Goal: Task Accomplishment & Management: Manage account settings

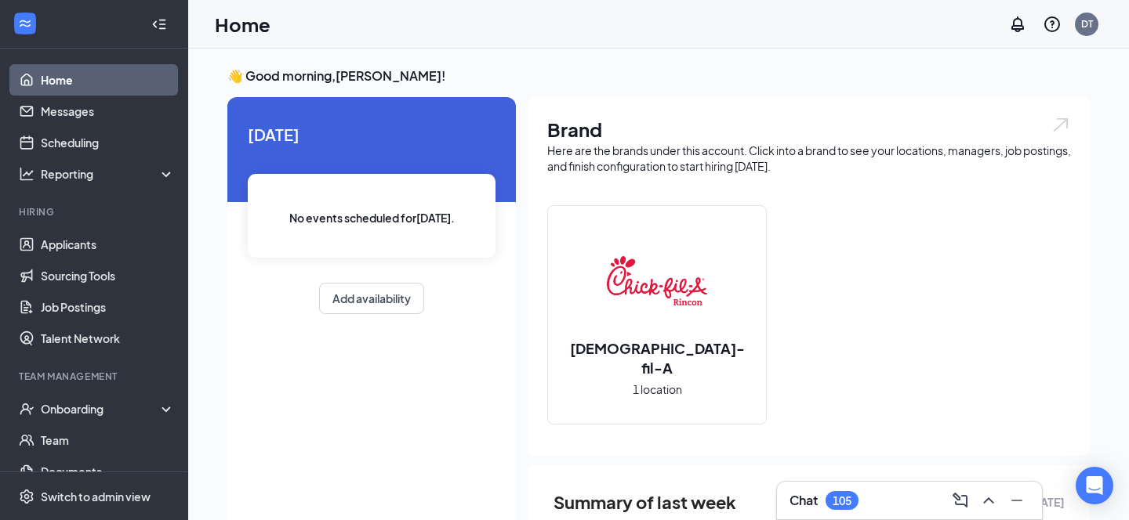
click at [74, 92] on link "Home" at bounding box center [108, 79] width 134 height 31
click at [88, 249] on link "Applicants" at bounding box center [108, 244] width 134 height 31
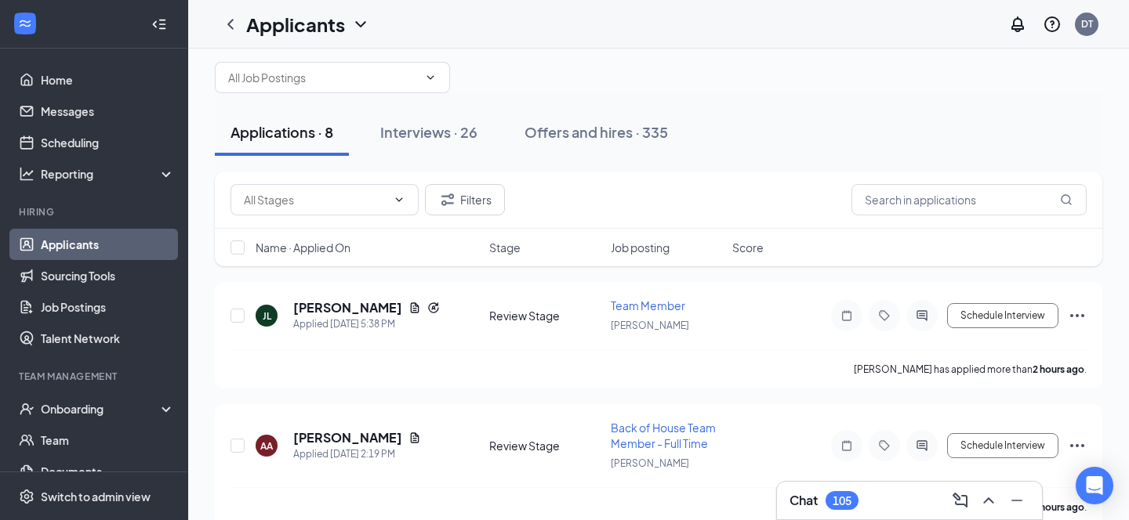
scroll to position [25, 0]
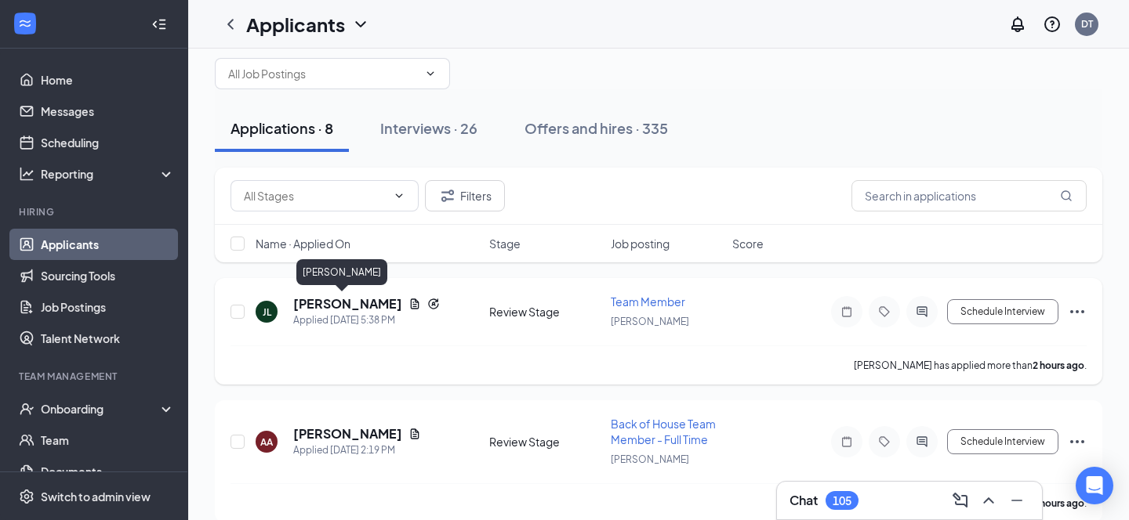
click at [335, 304] on h5 "[PERSON_NAME]" at bounding box center [347, 303] width 109 height 17
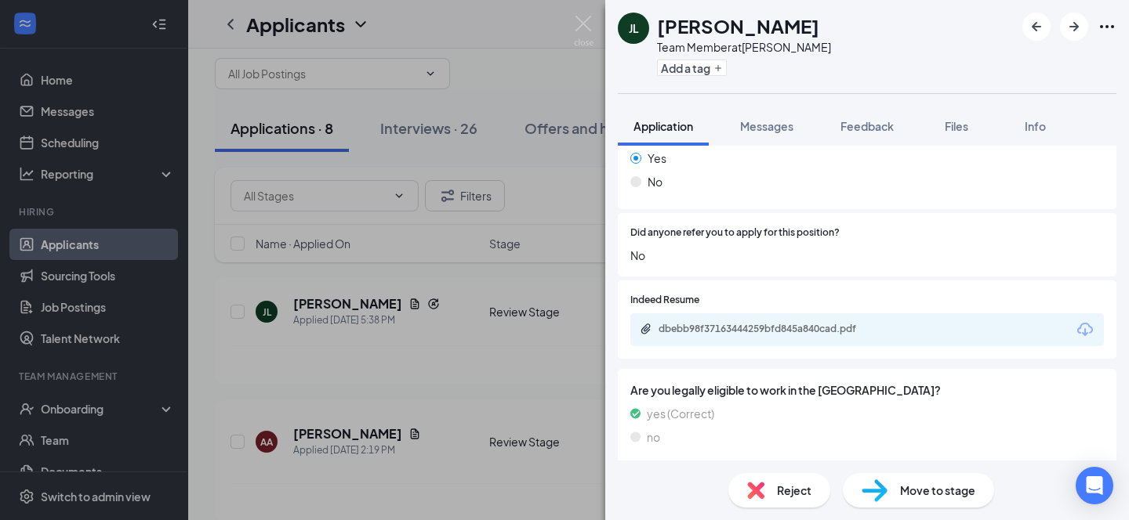
scroll to position [1222, 0]
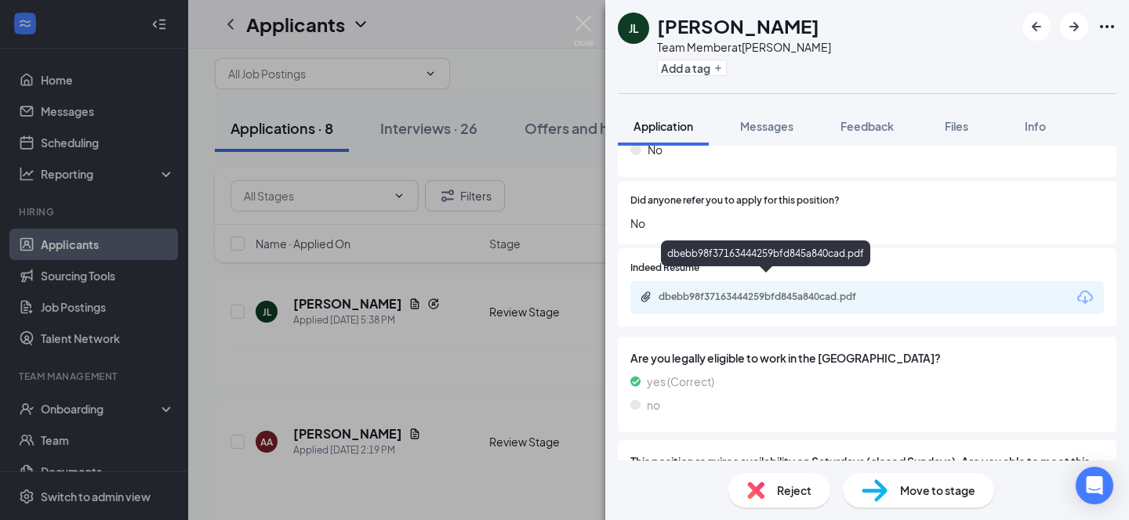
click at [722, 291] on div "dbebb98f37163444259bfd845a840cad.pdf" at bounding box center [767, 297] width 219 height 13
click at [430, 411] on div "[PERSON_NAME] Team Member at [PERSON_NAME] Add a tag Application Messages Feedb…" at bounding box center [564, 260] width 1129 height 520
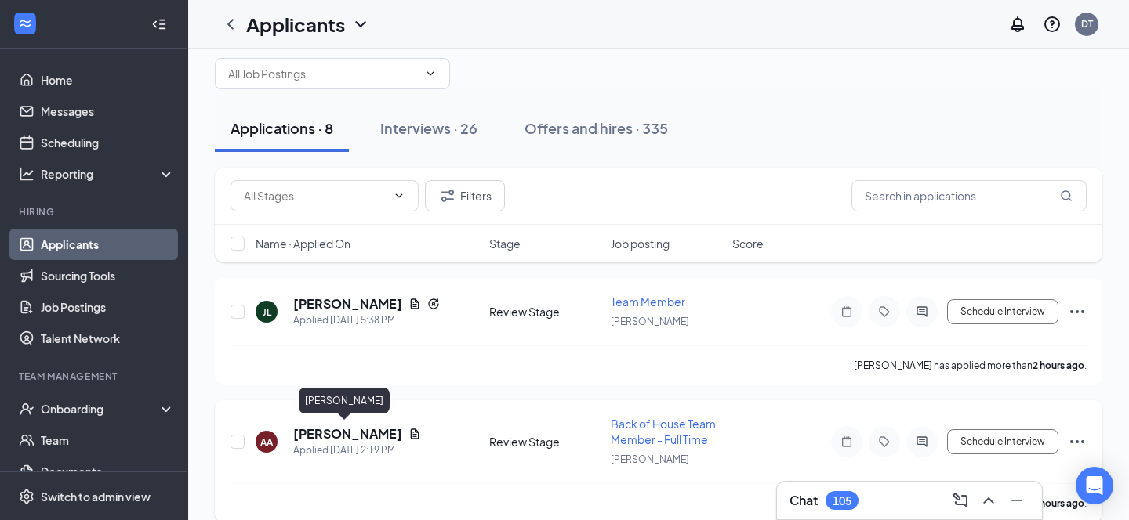
click at [341, 432] on h5 "[PERSON_NAME]" at bounding box center [347, 434] width 109 height 17
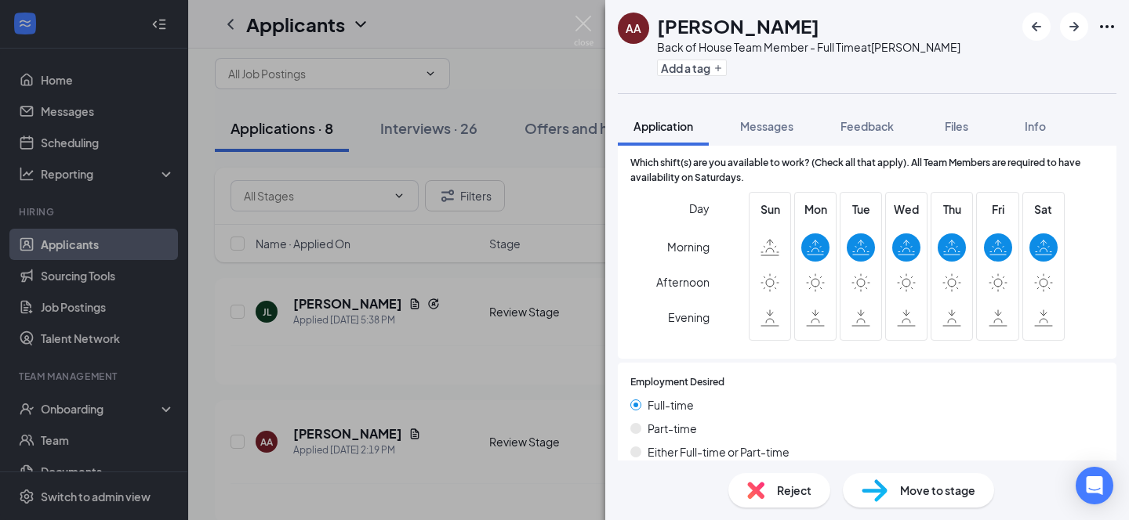
scroll to position [647, 0]
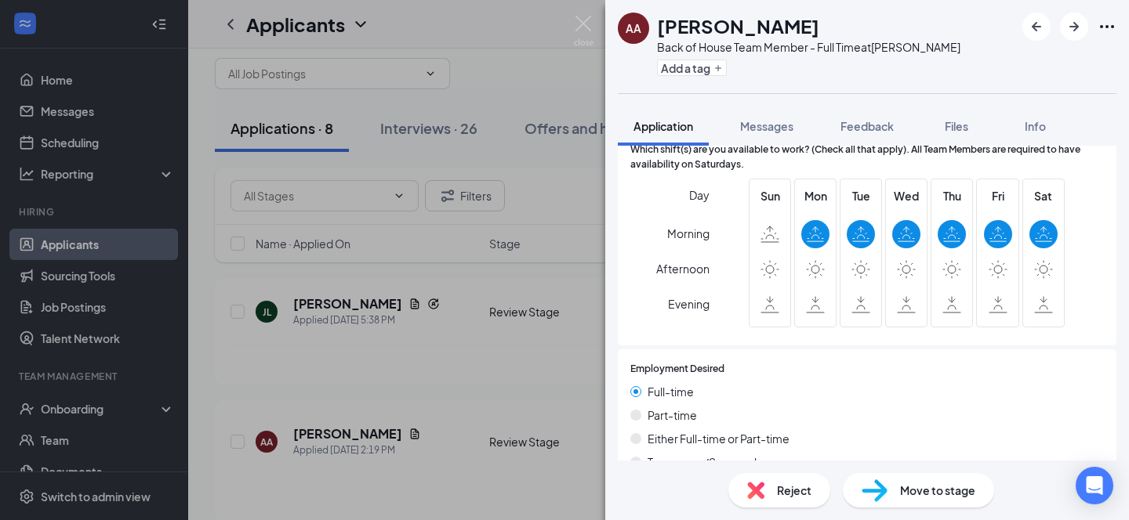
click at [905, 488] on span "Move to stage" at bounding box center [937, 490] width 75 height 17
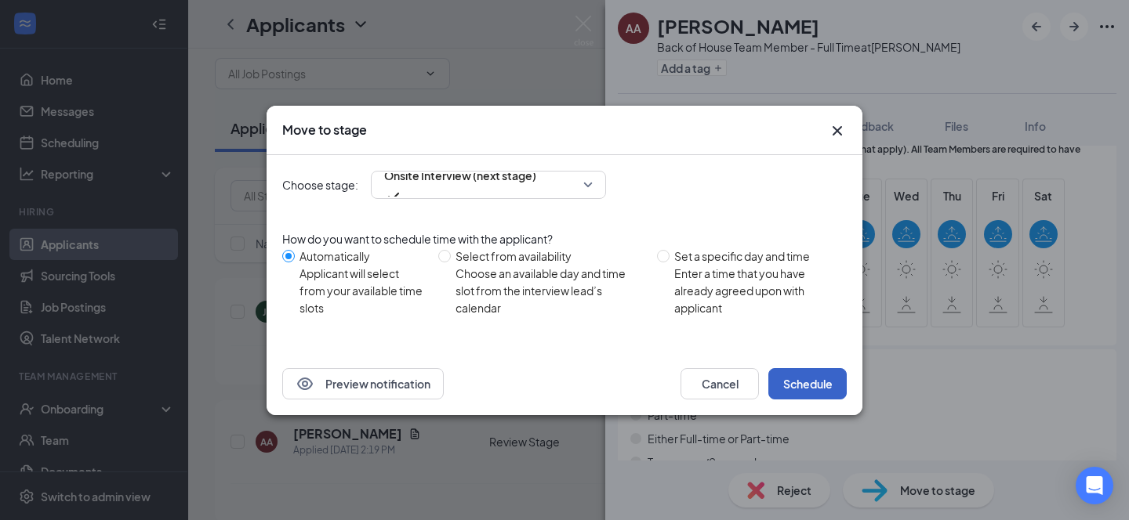
click at [813, 387] on button "Schedule" at bounding box center [807, 383] width 78 height 31
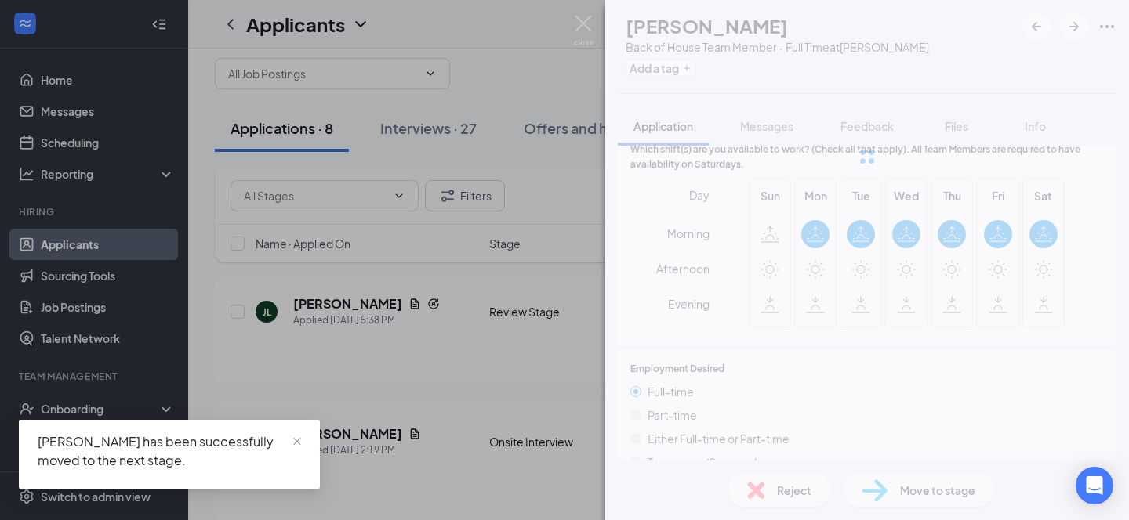
click at [451, 458] on div "AA [PERSON_NAME] Back of House Team Member - Full Time at [PERSON_NAME] Add a t…" at bounding box center [564, 260] width 1129 height 520
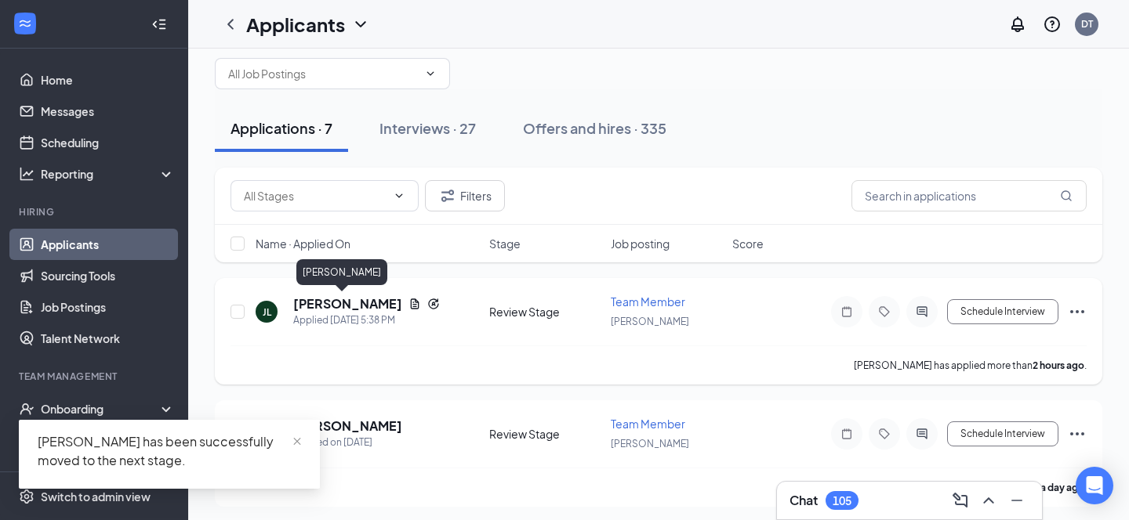
click at [330, 308] on h5 "[PERSON_NAME]" at bounding box center [347, 303] width 109 height 17
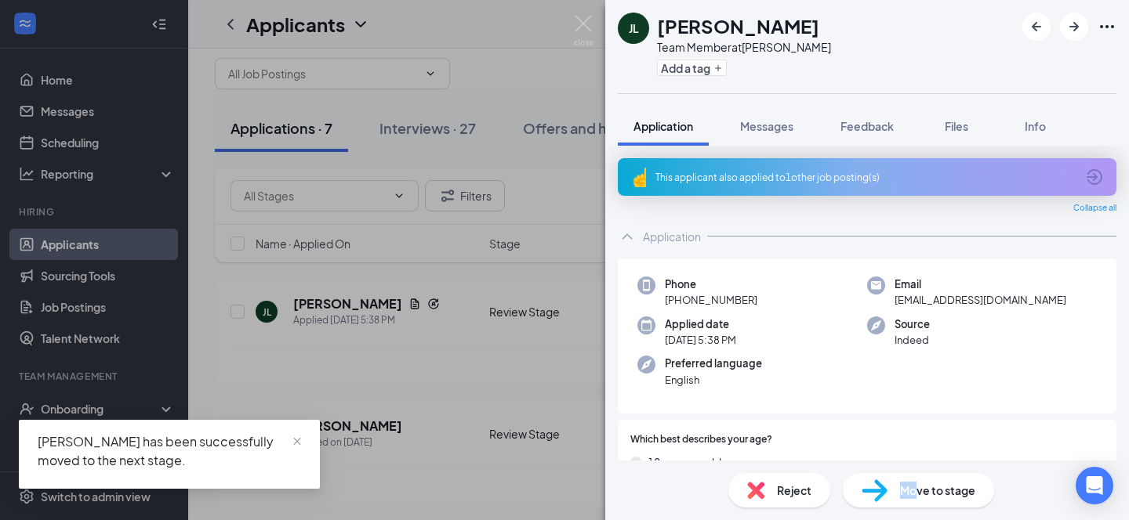
click at [915, 482] on span "Move to stage" at bounding box center [937, 490] width 75 height 17
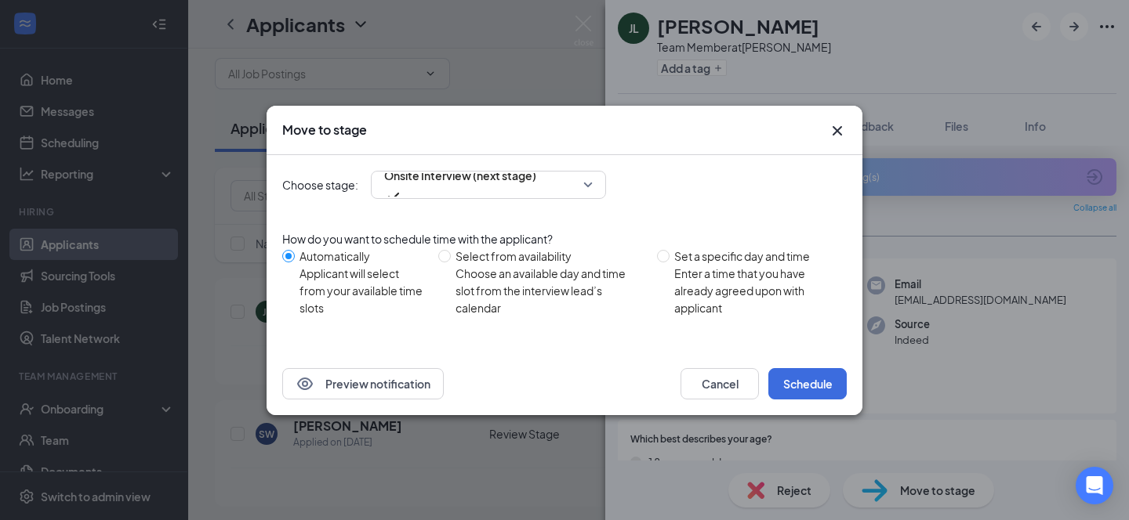
click at [819, 364] on div "Preview notification Cancel Schedule" at bounding box center [564, 384] width 596 height 63
click at [816, 375] on button "Schedule" at bounding box center [807, 383] width 78 height 31
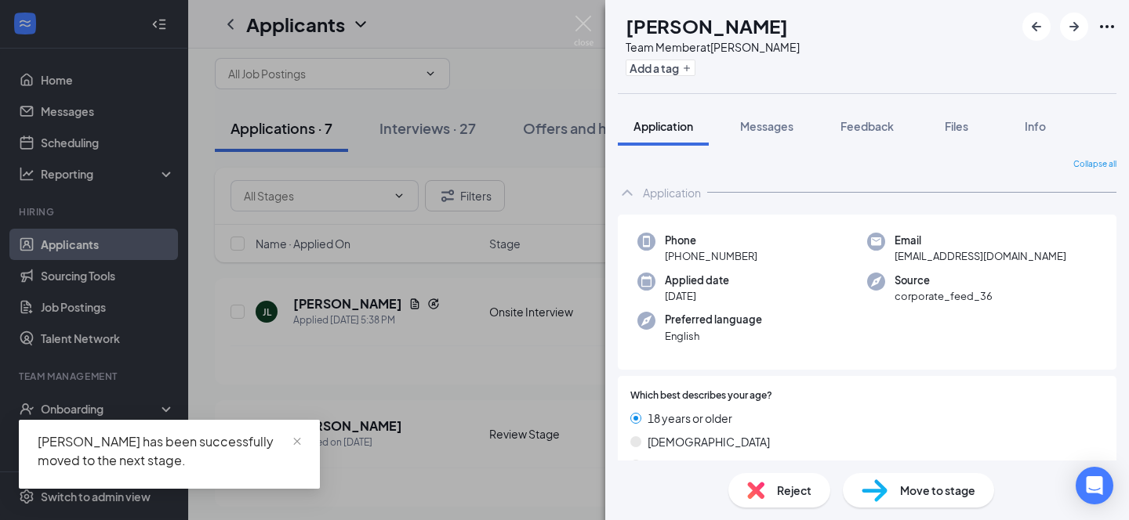
click at [466, 478] on div "SW [PERSON_NAME] Team Member at [PERSON_NAME] Add a tag Application Messages Fe…" at bounding box center [564, 260] width 1129 height 520
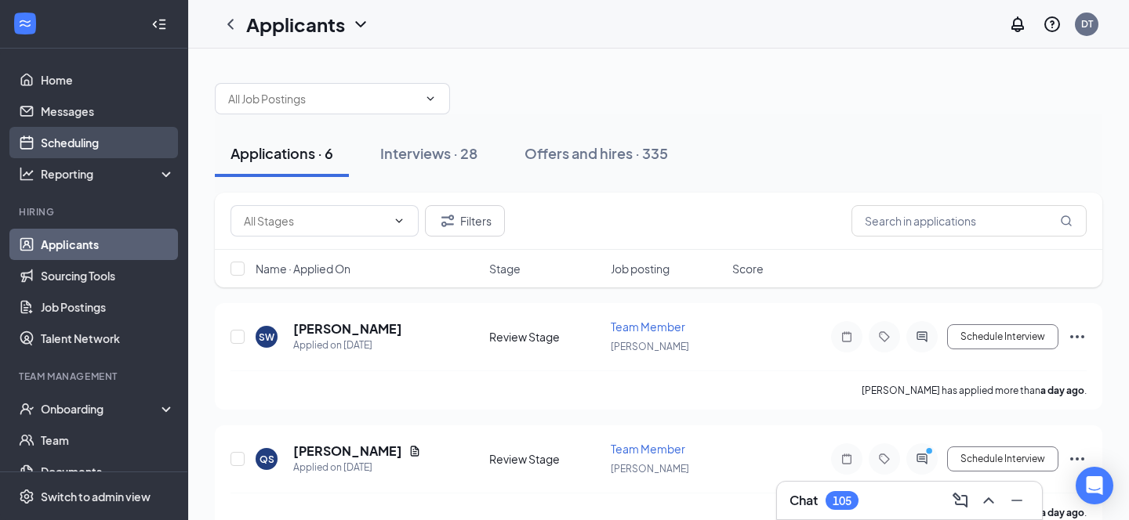
click at [111, 147] on link "Scheduling" at bounding box center [108, 142] width 134 height 31
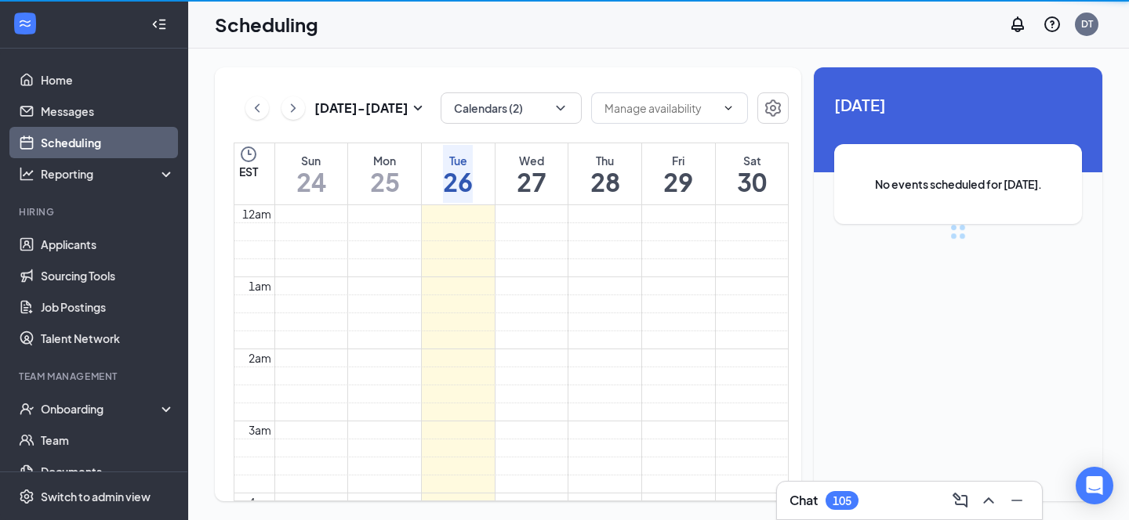
scroll to position [770, 0]
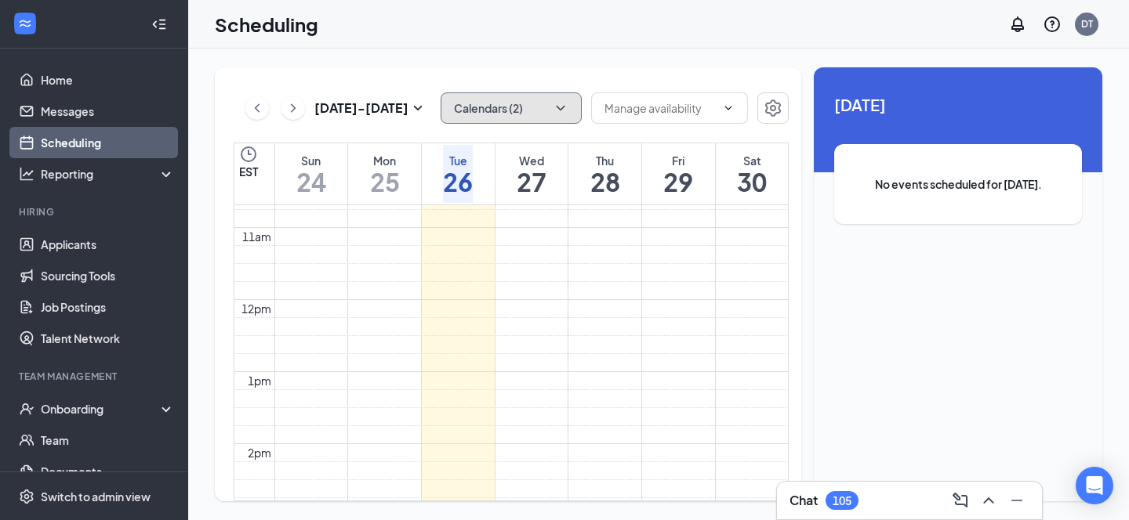
click at [524, 114] on button "Calendars (2)" at bounding box center [510, 107] width 141 height 31
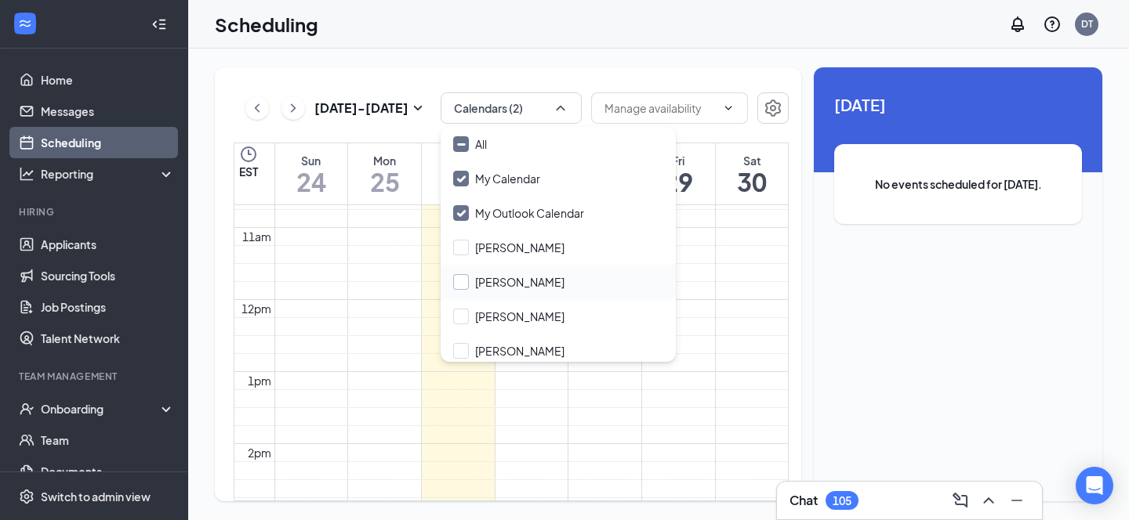
click at [486, 287] on input "[PERSON_NAME]" at bounding box center [508, 282] width 111 height 16
checkbox input "true"
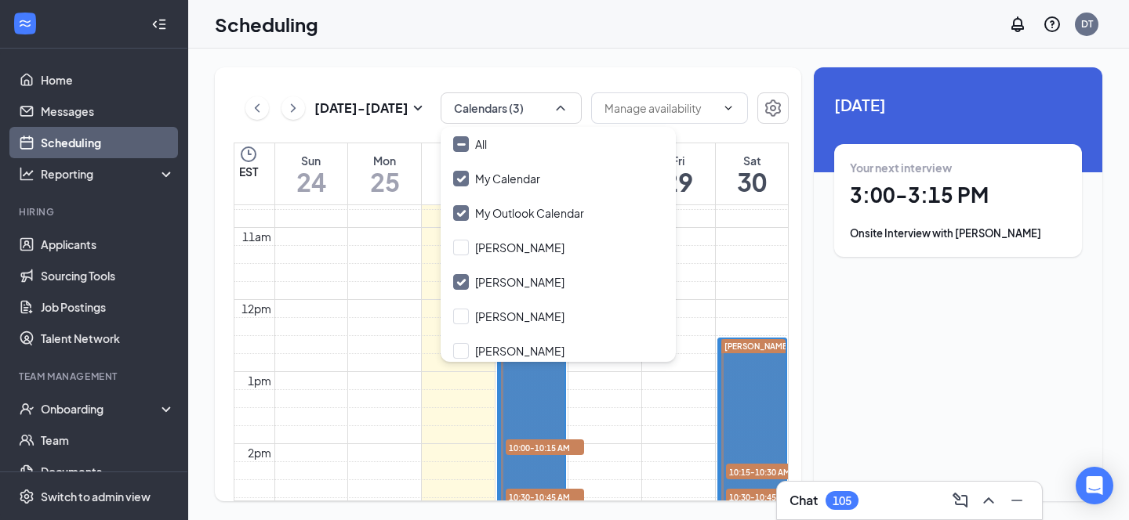
click at [571, 71] on div "[DATE] - [DATE] Calendars (3) EST Sun 24 Mon 25 Tue 26 Wed 27 Thu 28 Fri 29 Sat…" at bounding box center [508, 284] width 586 height 434
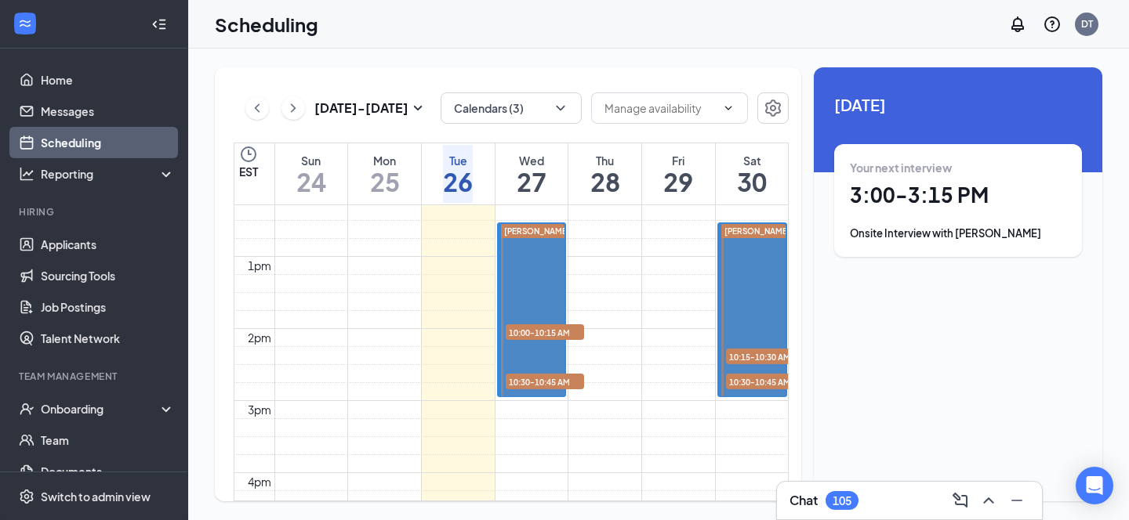
scroll to position [912, 0]
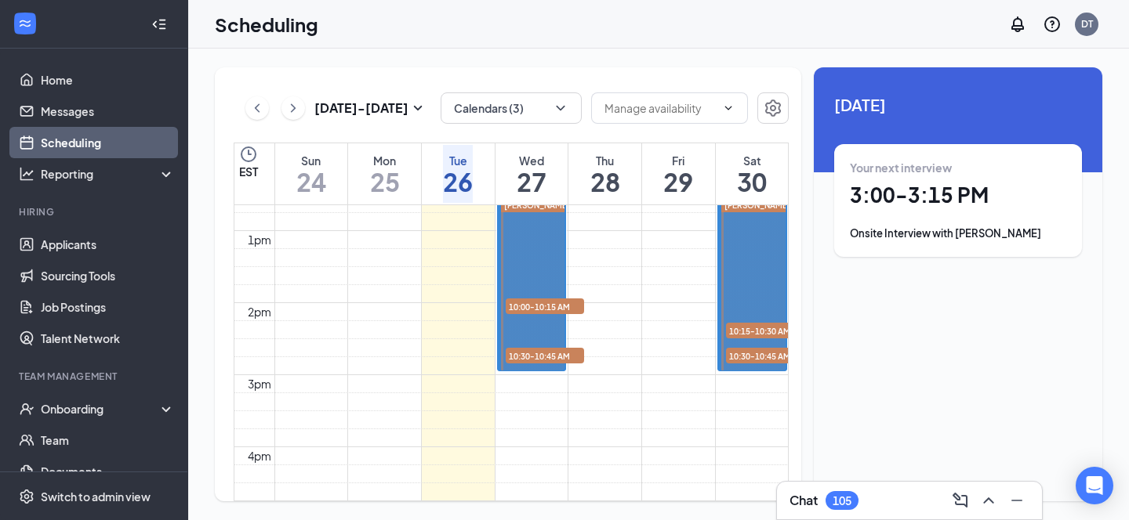
click at [558, 306] on span "10:00-10:15 AM" at bounding box center [545, 307] width 78 height 16
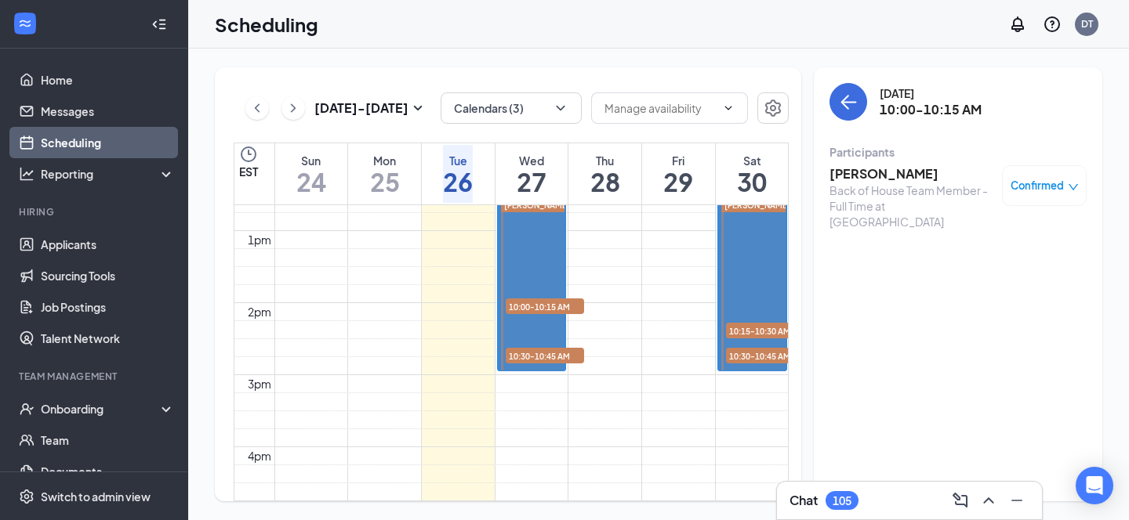
click at [560, 351] on span "10:30-10:45 AM" at bounding box center [545, 356] width 78 height 16
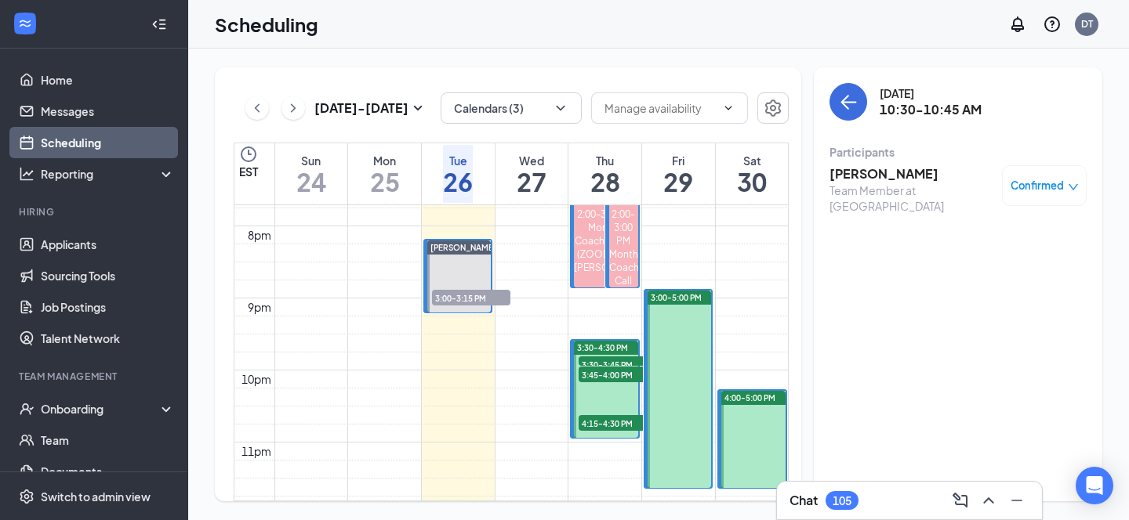
scroll to position [1392, 0]
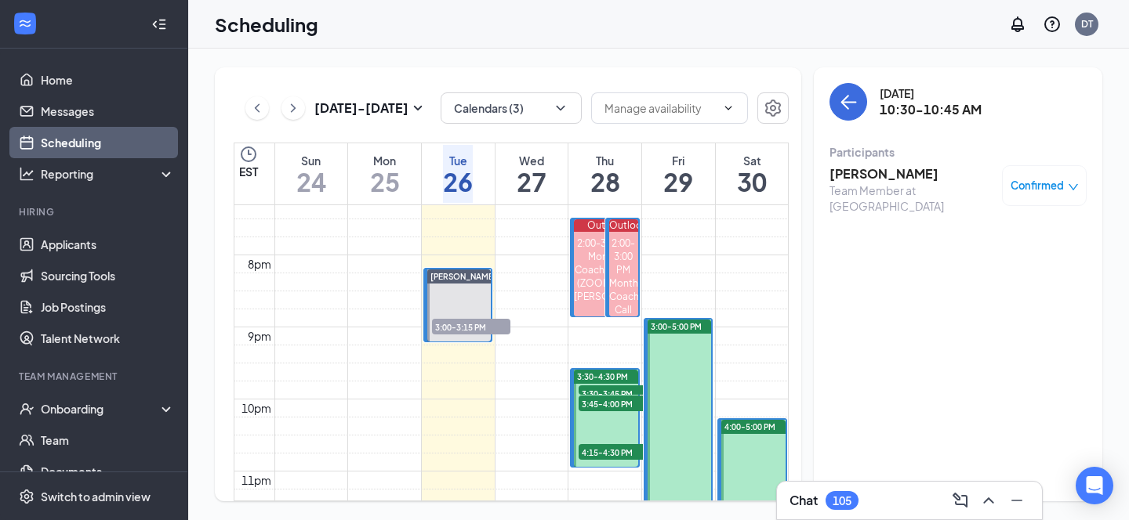
click at [624, 388] on span "3:30-3:45 PM" at bounding box center [617, 394] width 78 height 16
click at [623, 397] on span "3:45-4:00 PM" at bounding box center [617, 404] width 78 height 16
click at [621, 448] on span "4:15-4:30 PM" at bounding box center [617, 452] width 78 height 16
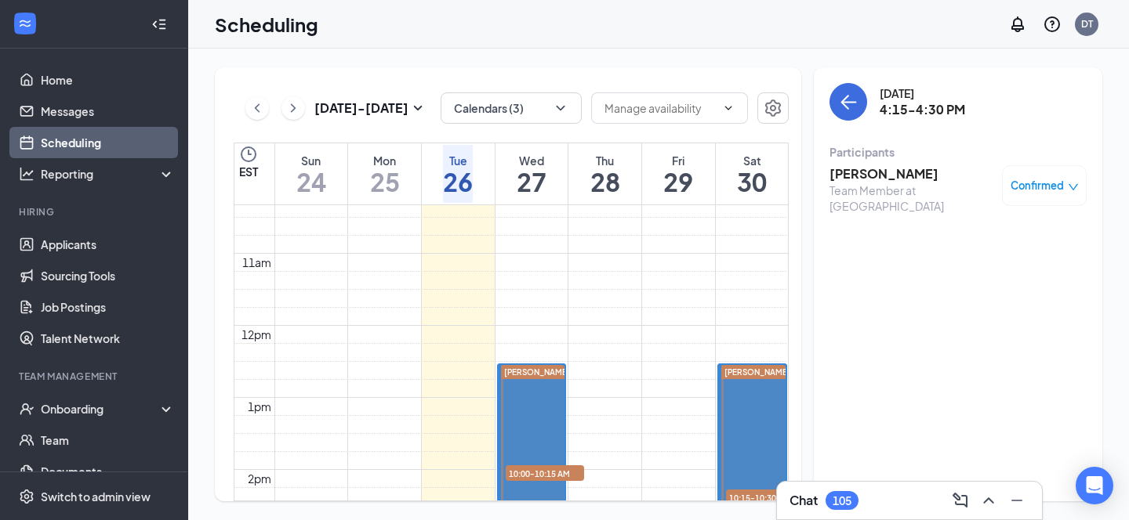
scroll to position [826, 0]
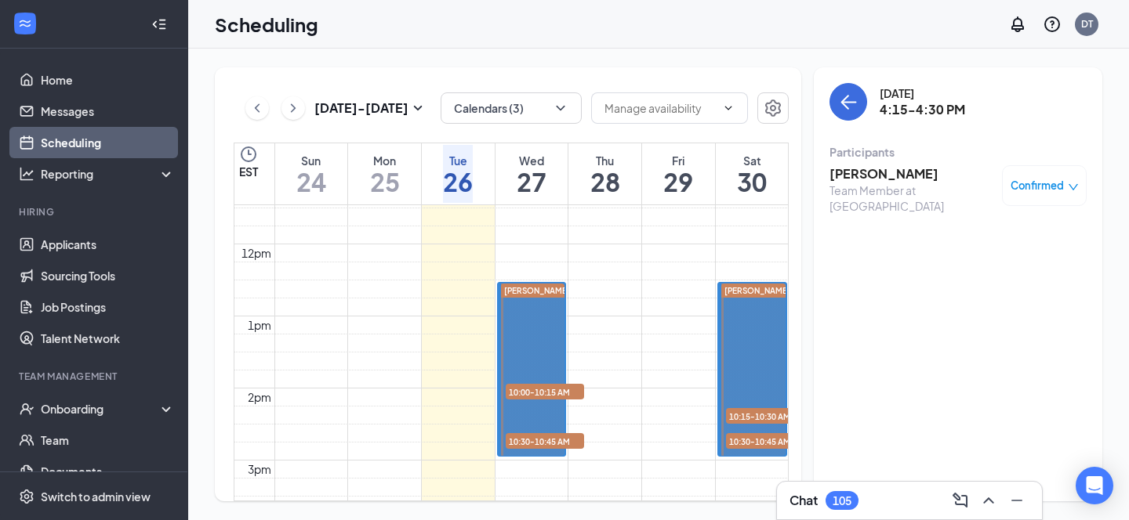
click at [760, 415] on span "10:15-10:30 AM" at bounding box center [765, 416] width 78 height 16
click at [760, 437] on span "10:30-10:45 AM" at bounding box center [765, 441] width 78 height 16
click at [637, 154] on td at bounding box center [531, 145] width 514 height 18
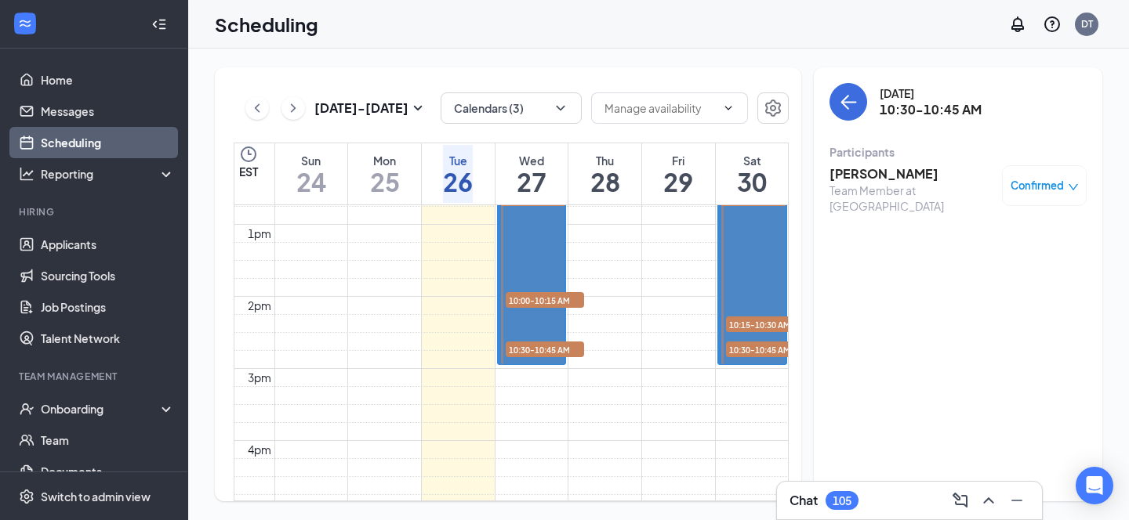
scroll to position [879, 0]
